Goal: Information Seeking & Learning: Learn about a topic

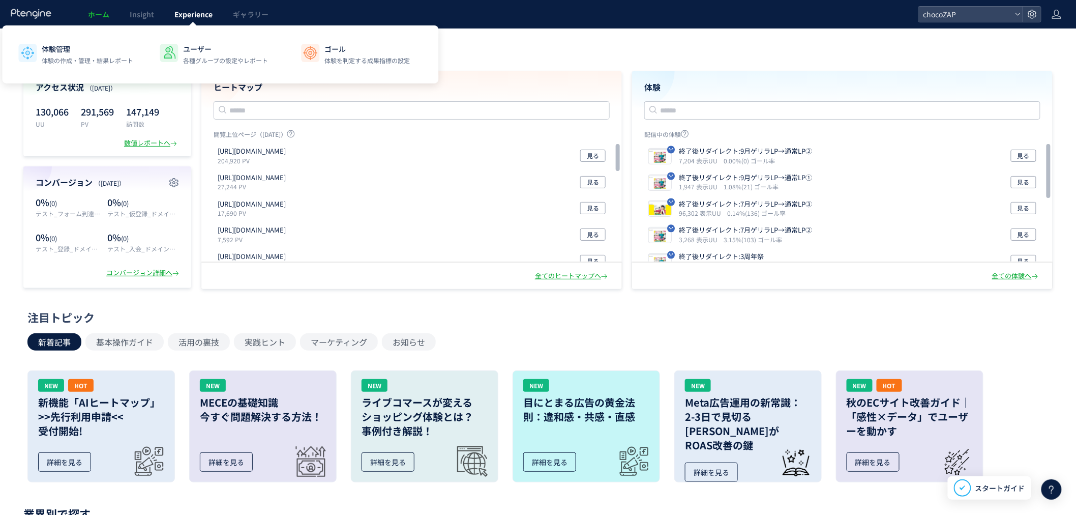
click at [198, 13] on span "Experience" at bounding box center [193, 14] width 38 height 10
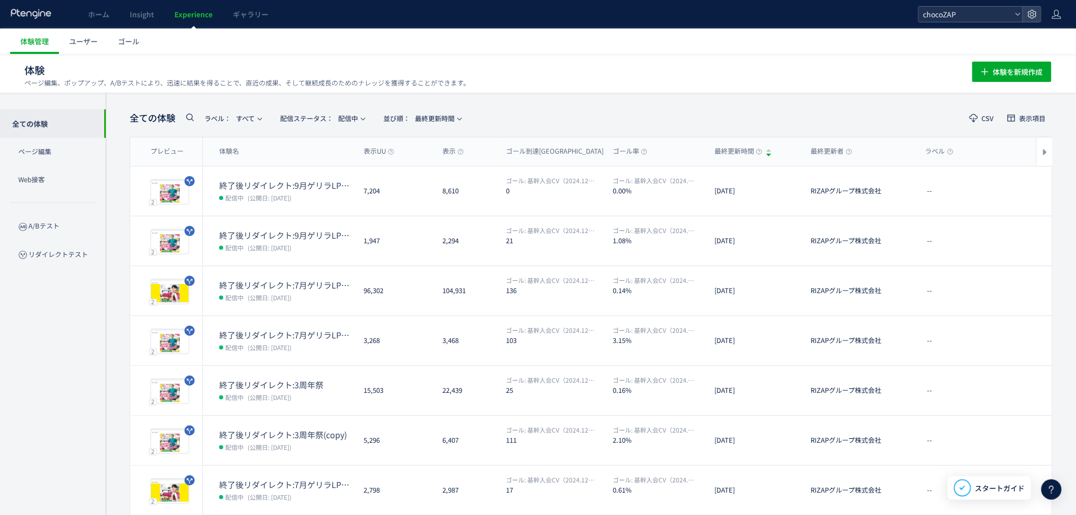
click at [943, 18] on span "chocoZAP" at bounding box center [966, 14] width 91 height 15
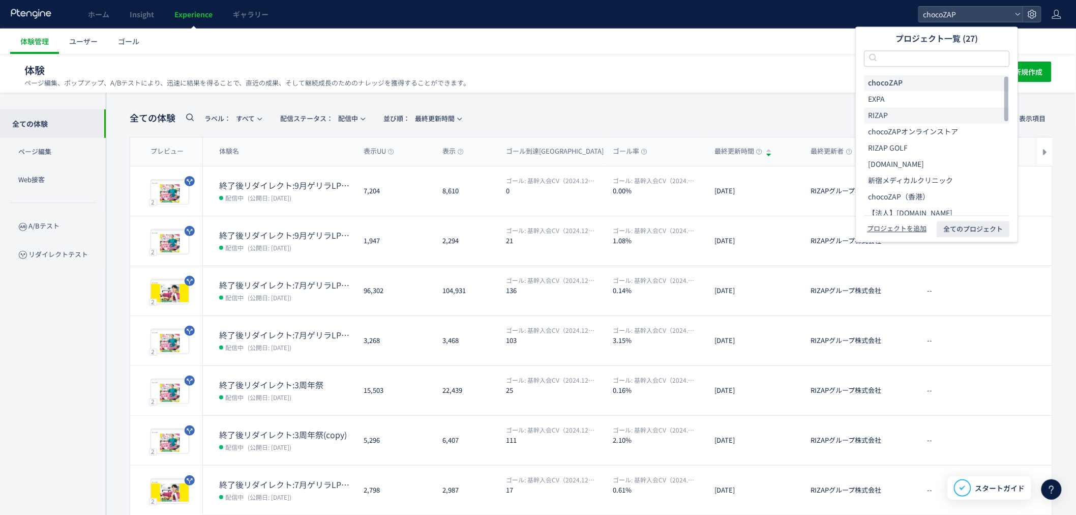
click at [902, 112] on li "RIZAP" at bounding box center [936, 115] width 145 height 16
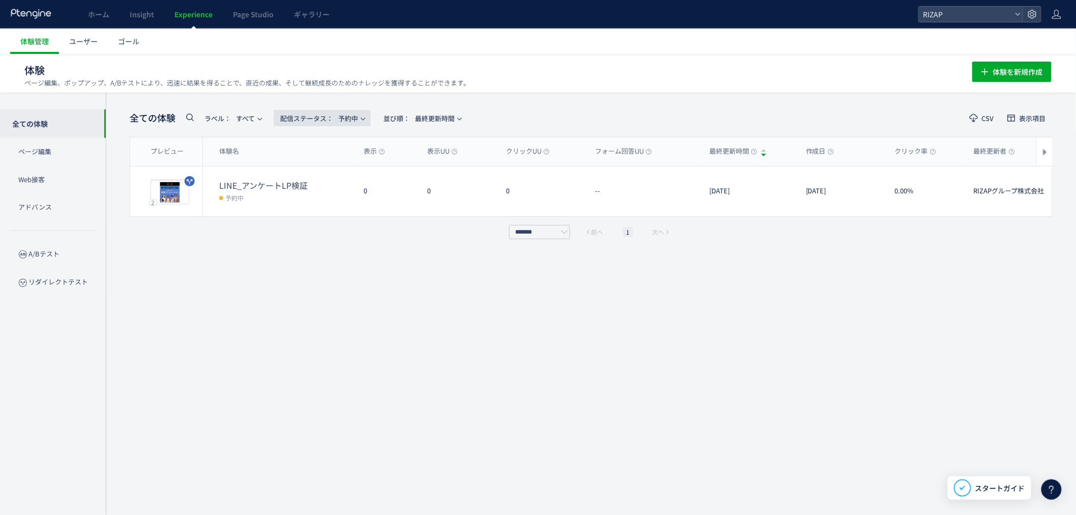
click at [366, 119] on icon "button" at bounding box center [363, 119] width 6 height 6
click at [330, 162] on li "配信中" at bounding box center [325, 165] width 42 height 18
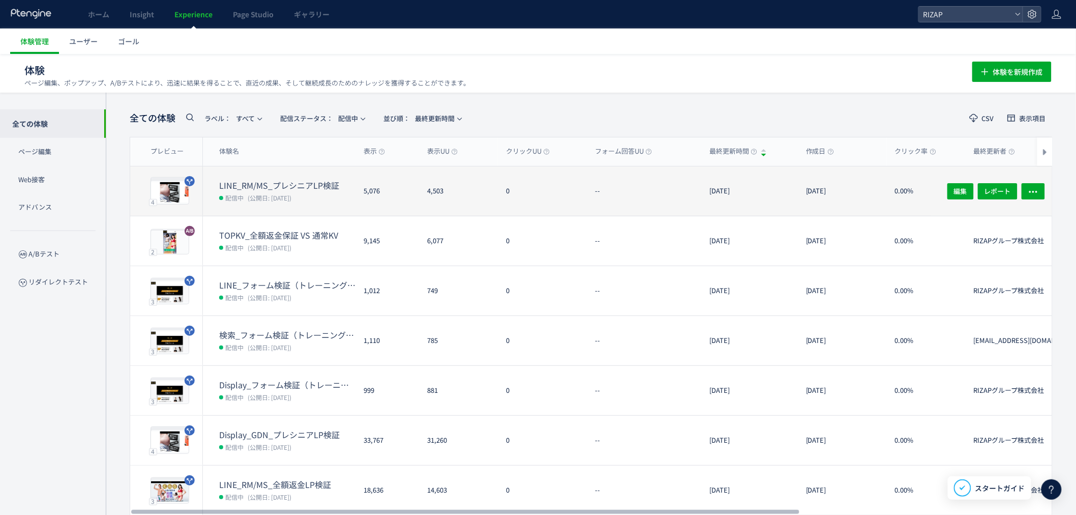
click at [272, 196] on span "(公開日: [DATE])" at bounding box center [270, 197] width 44 height 9
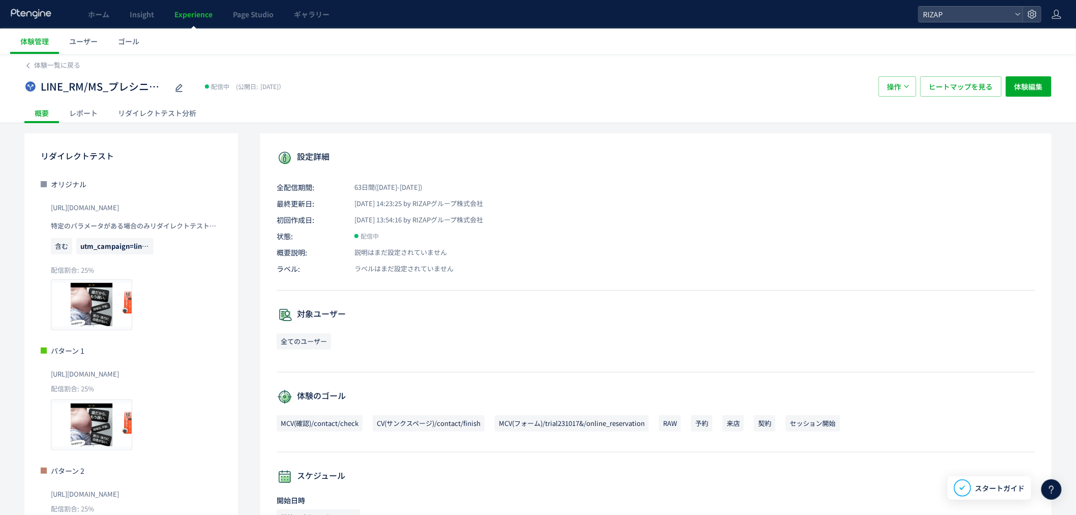
click at [160, 111] on div "リダイレクトテスト分析" at bounding box center [157, 113] width 99 height 20
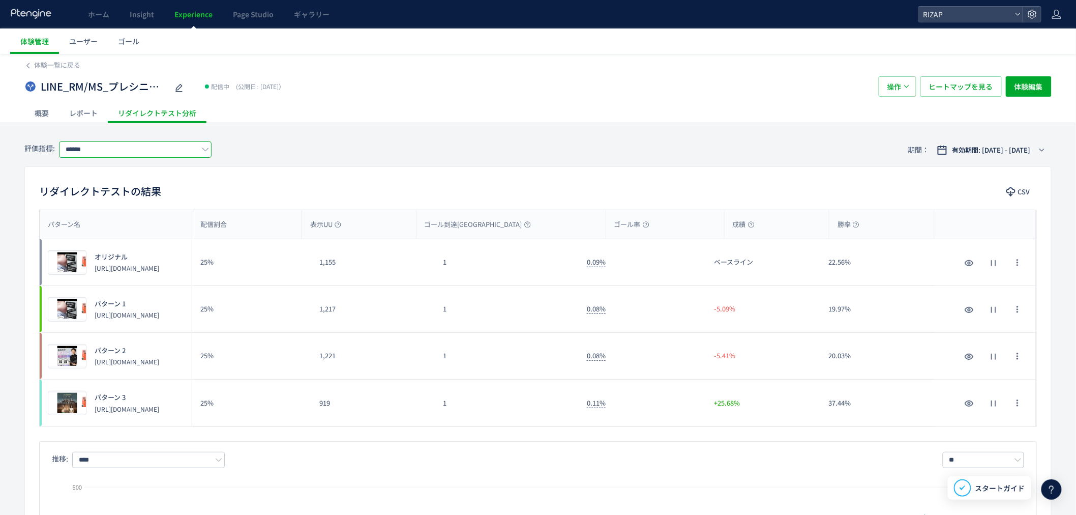
click at [149, 144] on input "******" at bounding box center [135, 149] width 153 height 16
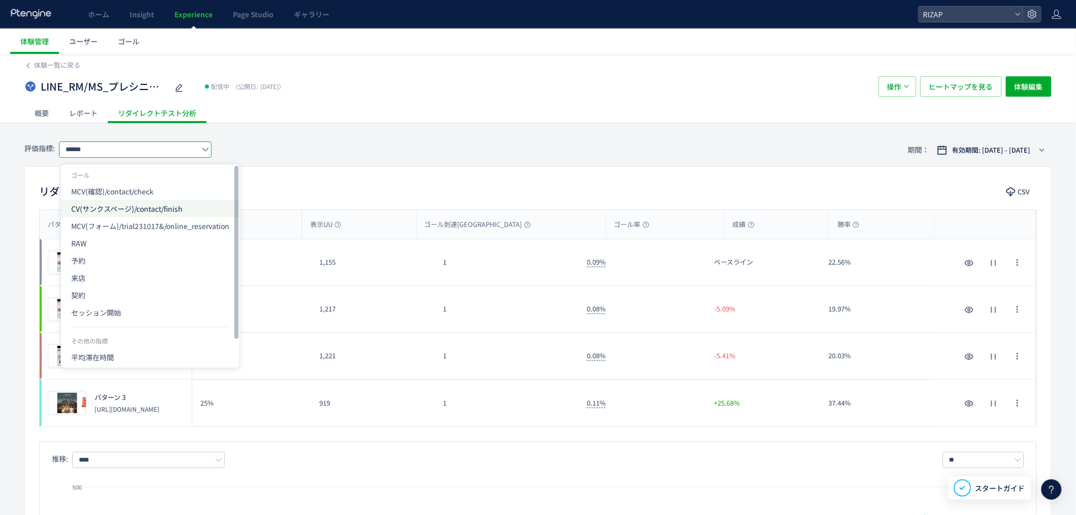
click at [118, 206] on span "CV(サンクスページ)/contact/finish" at bounding box center [150, 208] width 158 height 17
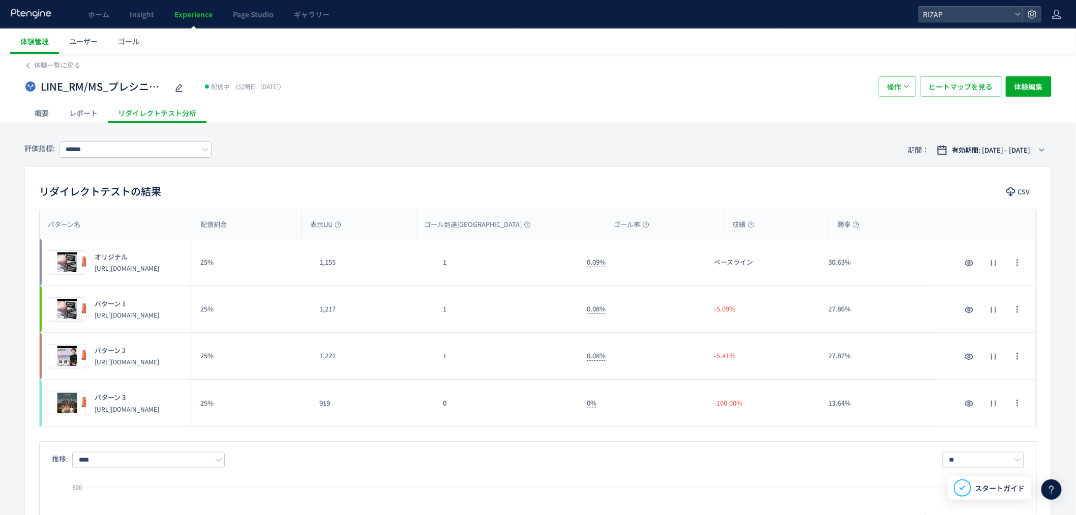
click at [454, 165] on div "評価指標: ****** 期間： 有効期間: [DATE] - [DATE]" at bounding box center [537, 149] width 1027 height 33
click at [197, 22] on link "Experience" at bounding box center [193, 14] width 58 height 28
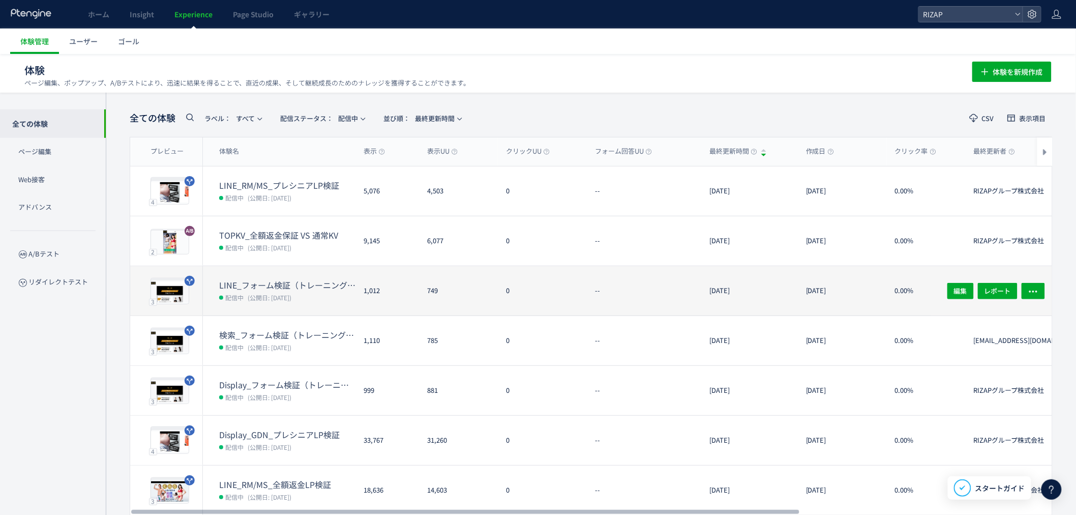
click at [304, 290] on dd "配信中 (公開日: [DATE])" at bounding box center [287, 296] width 136 height 13
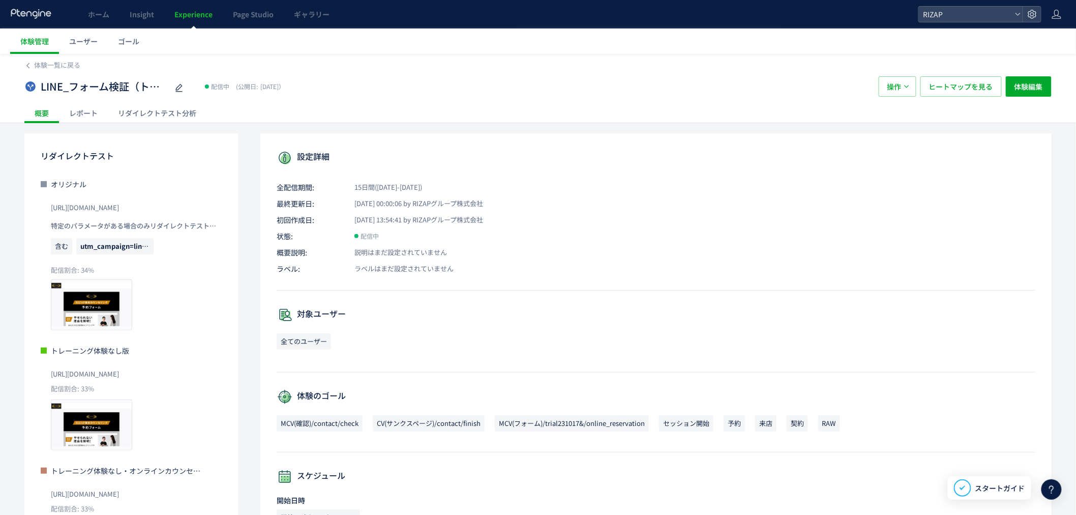
click at [157, 108] on div "リダイレクトテスト分析" at bounding box center [157, 113] width 99 height 20
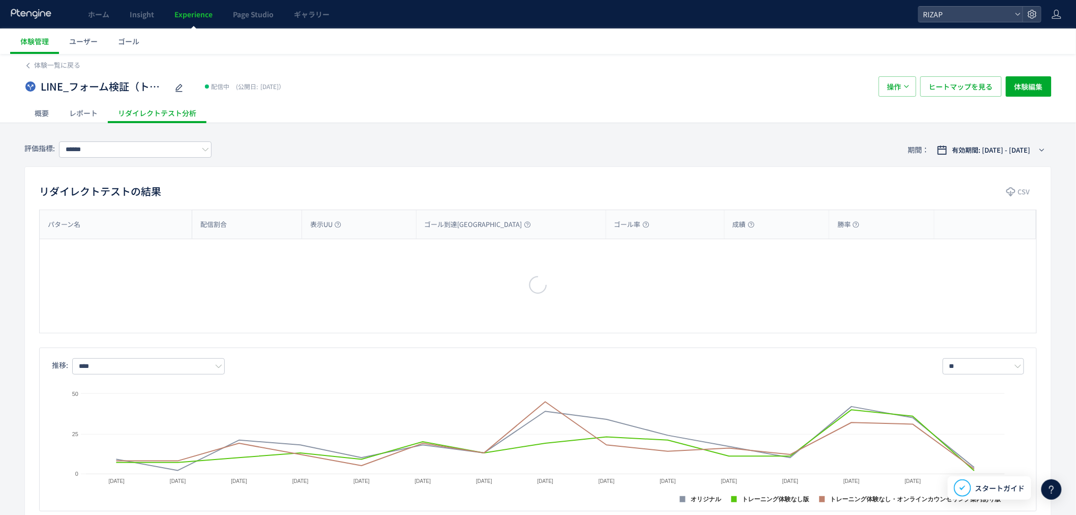
scroll to position [56, 0]
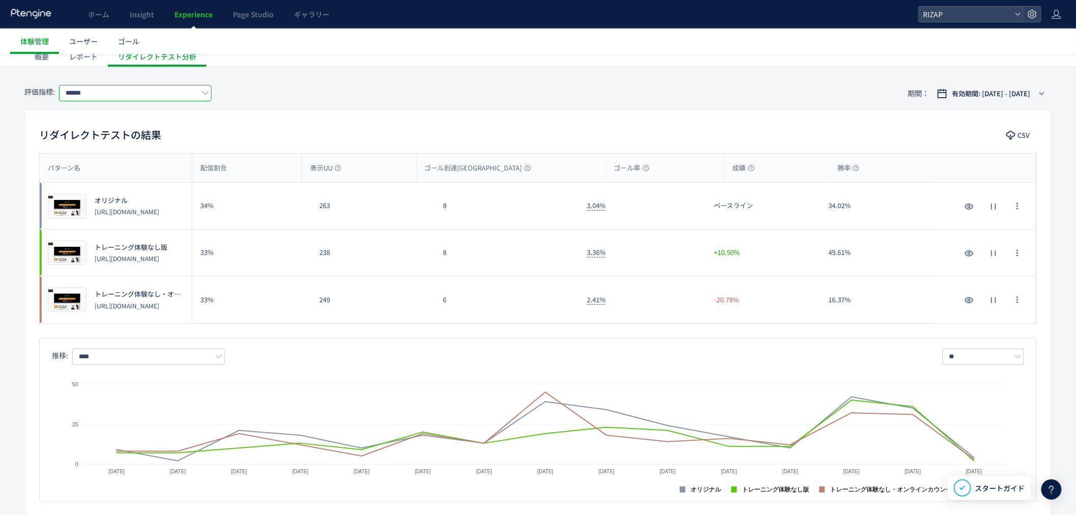
click at [158, 97] on input "******" at bounding box center [135, 93] width 153 height 16
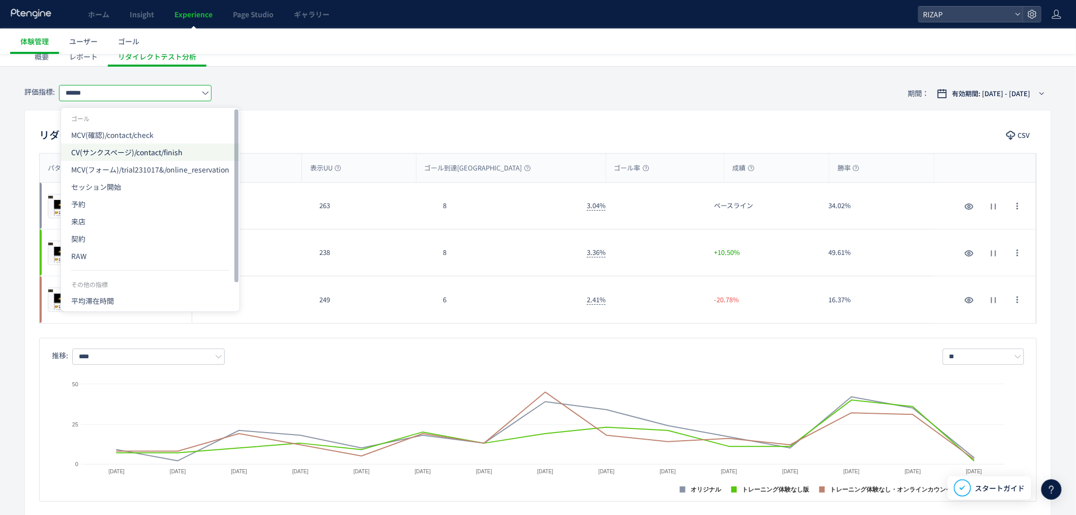
click at [153, 150] on span "CV(サンクスページ)/contact/finish" at bounding box center [150, 151] width 158 height 17
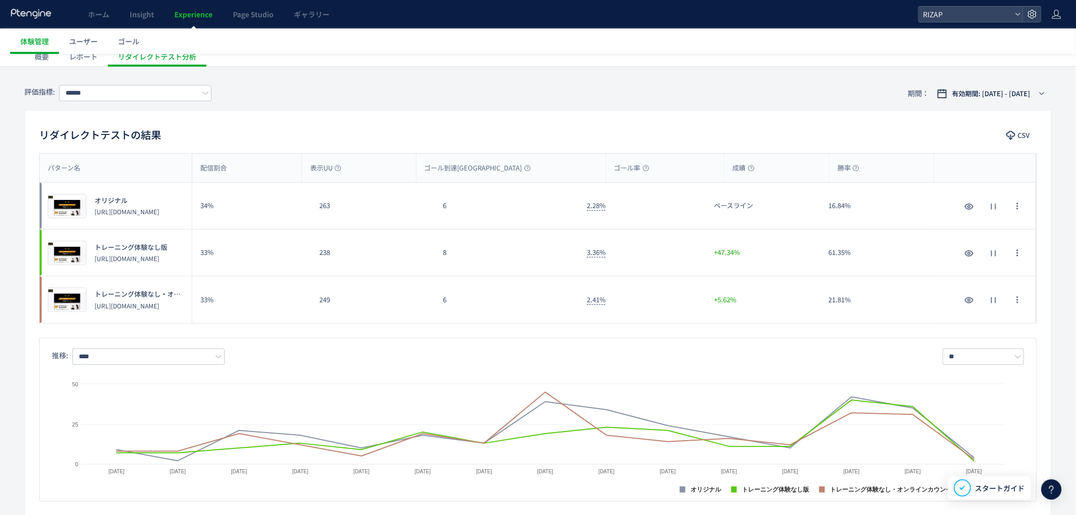
click at [516, 131] on div "リダイレクトテストの結果 CSV" at bounding box center [538, 136] width 1026 height 18
click at [211, 12] on span "Experience" at bounding box center [193, 14] width 38 height 10
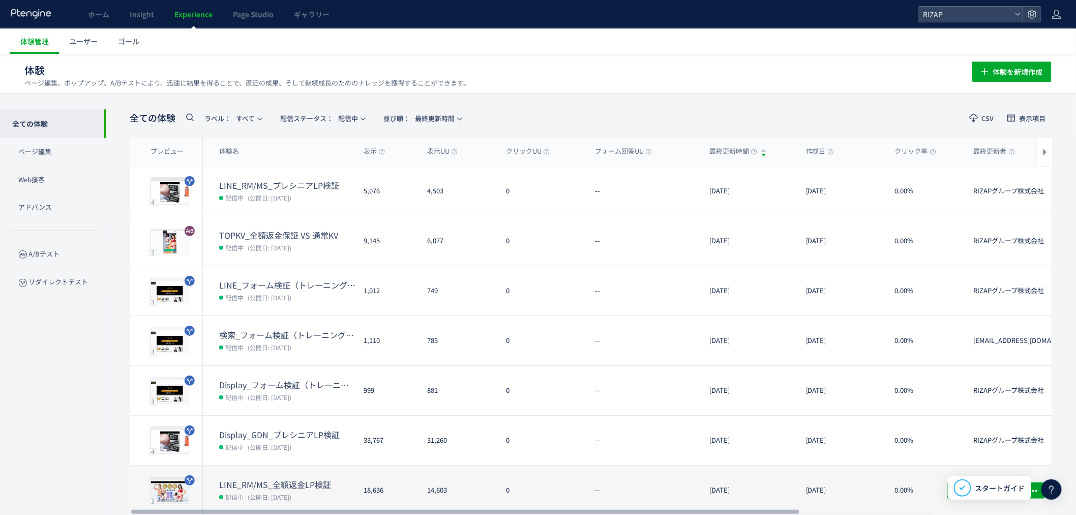
click at [297, 488] on dt "LINE_RM/MS_全額返金LP検証" at bounding box center [287, 485] width 136 height 12
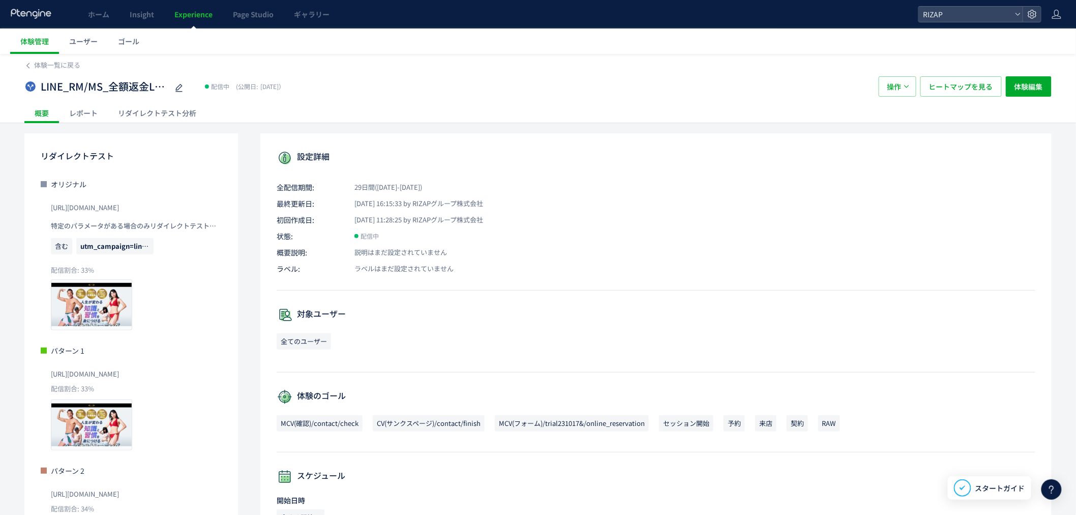
click at [171, 110] on div "リダイレクトテスト分析" at bounding box center [157, 113] width 99 height 20
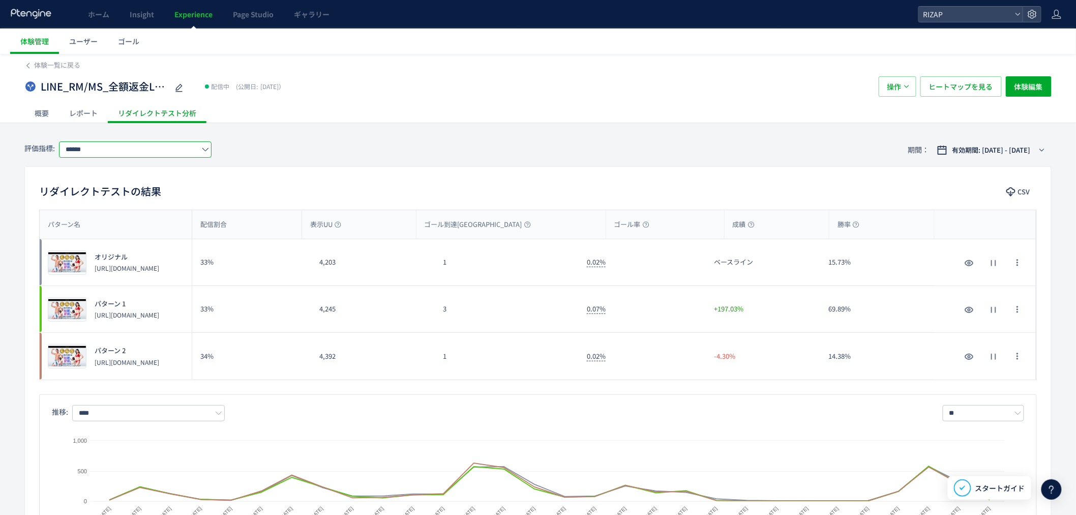
click at [174, 151] on input "******" at bounding box center [135, 149] width 153 height 16
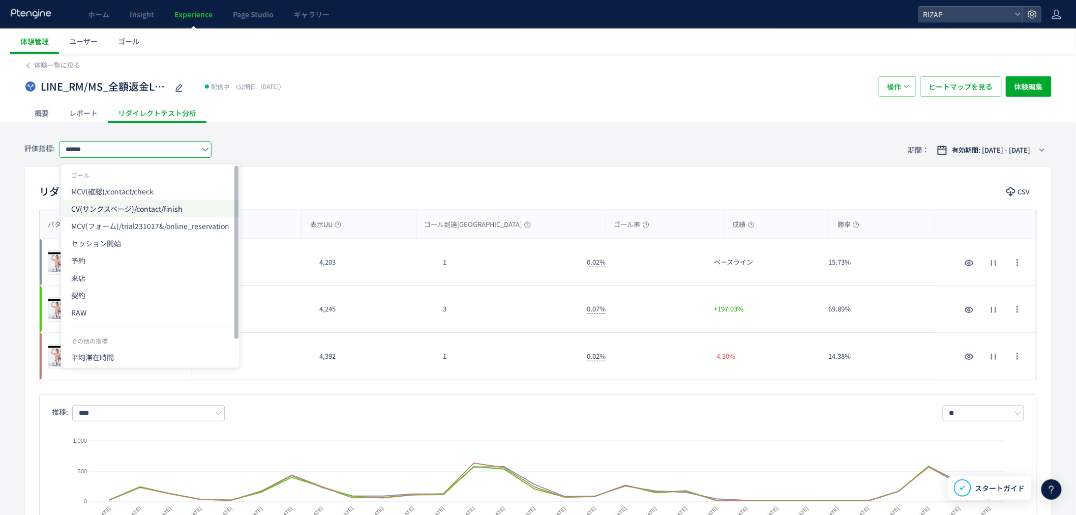
click at [135, 206] on span "CV(サンクスページ)/contact/finish" at bounding box center [150, 208] width 158 height 17
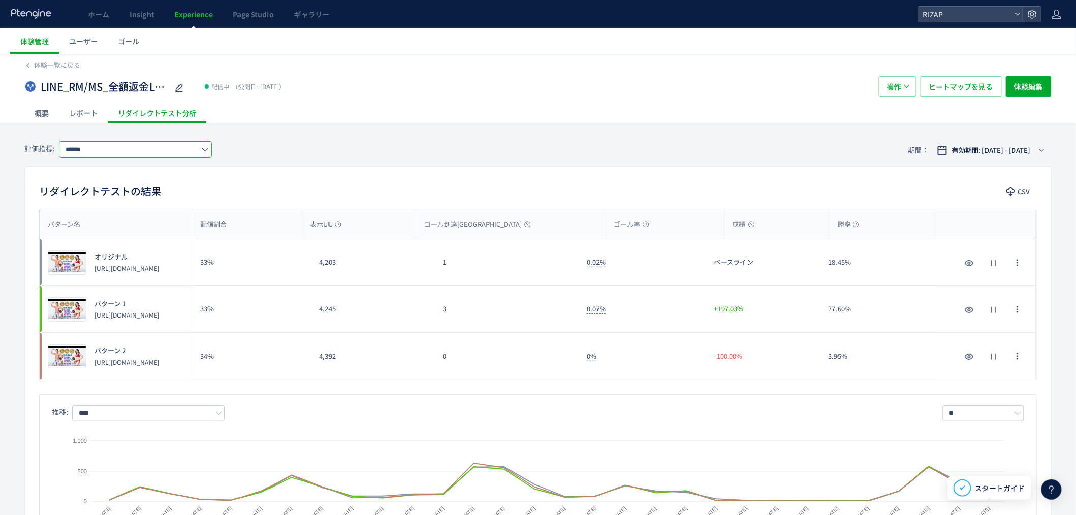
type input "**********"
drag, startPoint x: 121, startPoint y: 324, endPoint x: 93, endPoint y: 311, distance: 30.9
click at [93, 311] on div "プレビュー パターン 1 [URL][DOMAIN_NAME]" at bounding box center [116, 309] width 152 height 46
copy p "[URL][DOMAIN_NAME]"
